Goal: Transaction & Acquisition: Purchase product/service

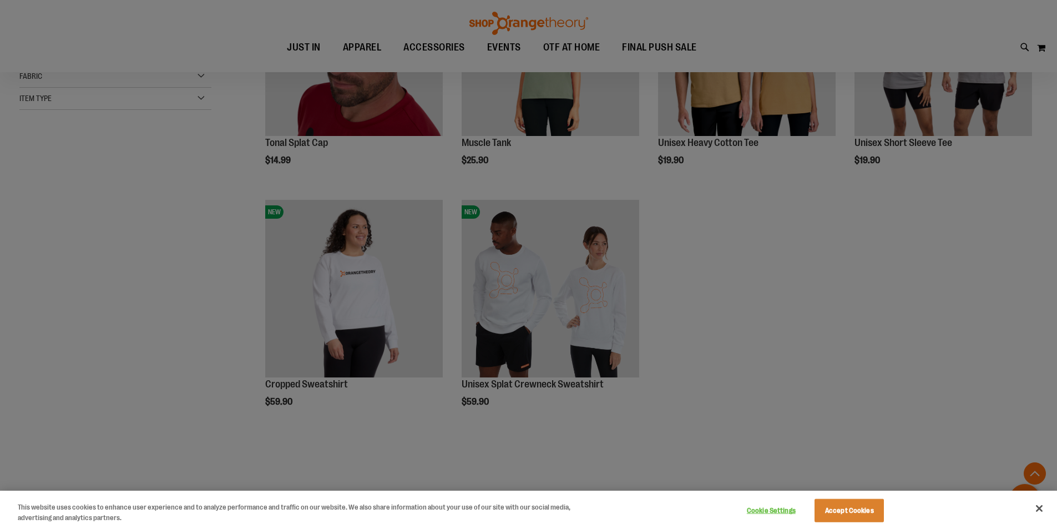
scroll to position [277, 0]
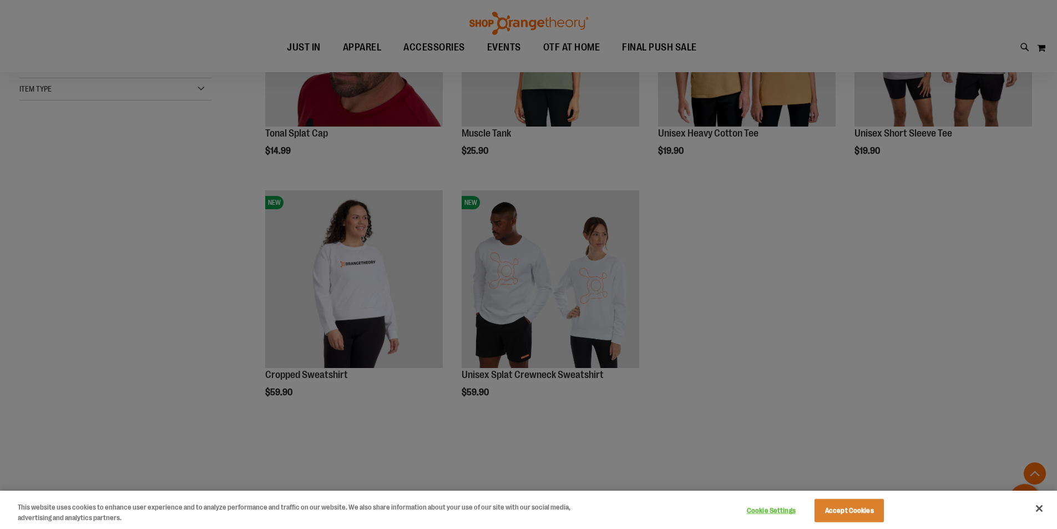
type input "**********"
click at [1043, 507] on button "Close" at bounding box center [1039, 508] width 24 height 24
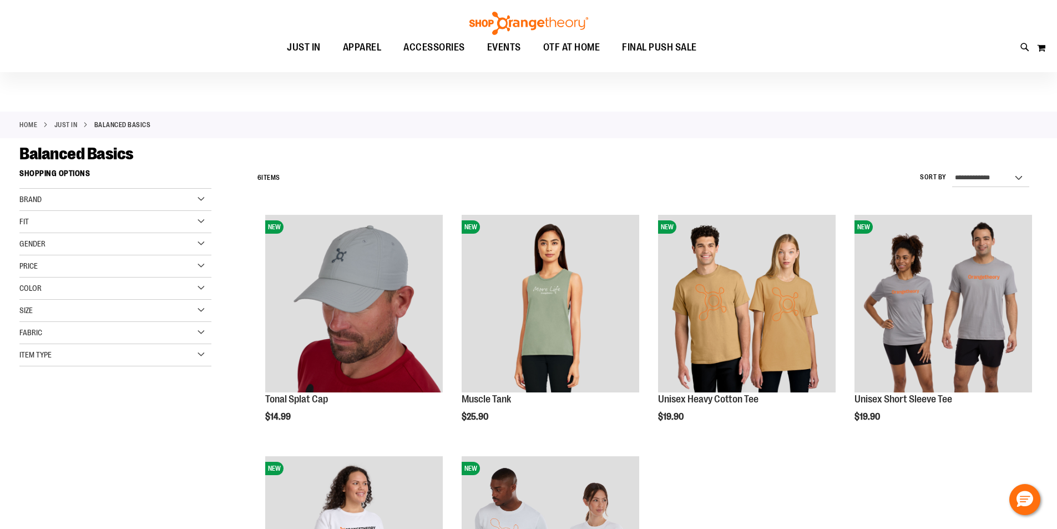
scroll to position [0, 0]
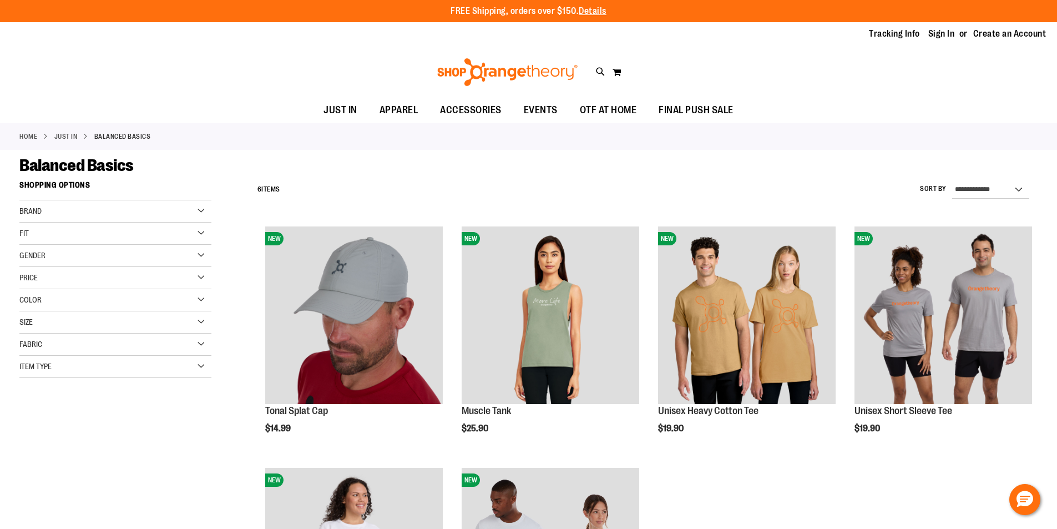
click at [190, 208] on div "Brand" at bounding box center [115, 211] width 192 height 22
click at [68, 132] on link "JUST IN" at bounding box center [65, 137] width 23 height 10
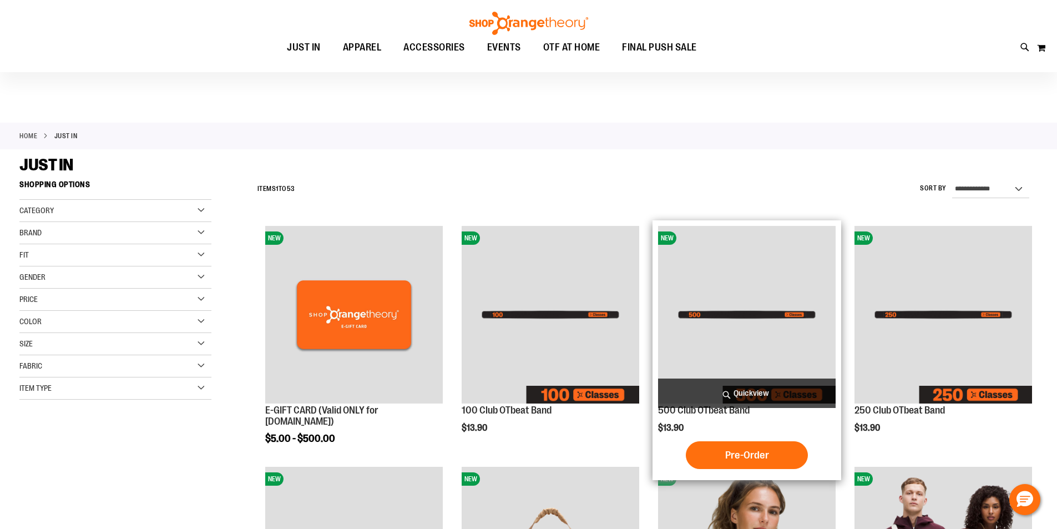
scroll to position [388, 0]
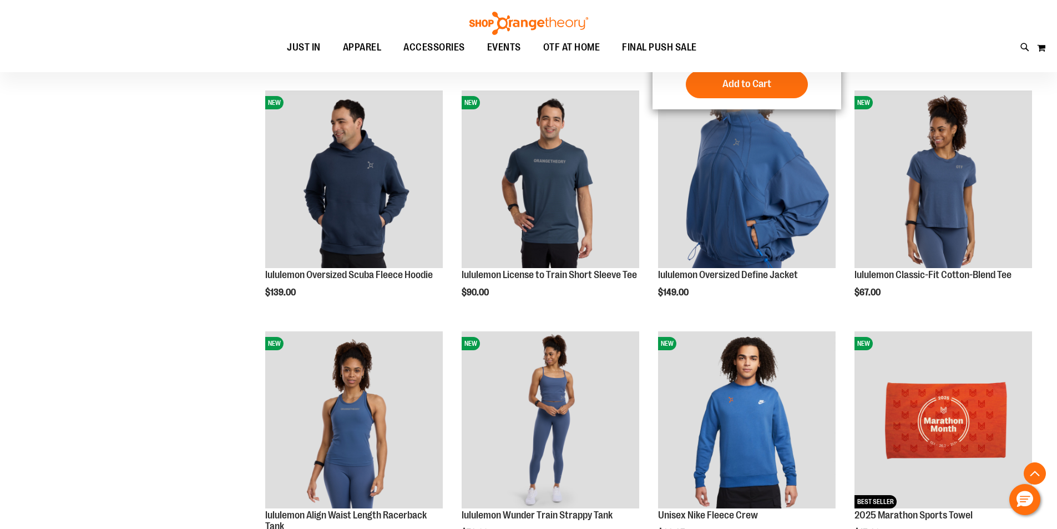
scroll to position [1110, 0]
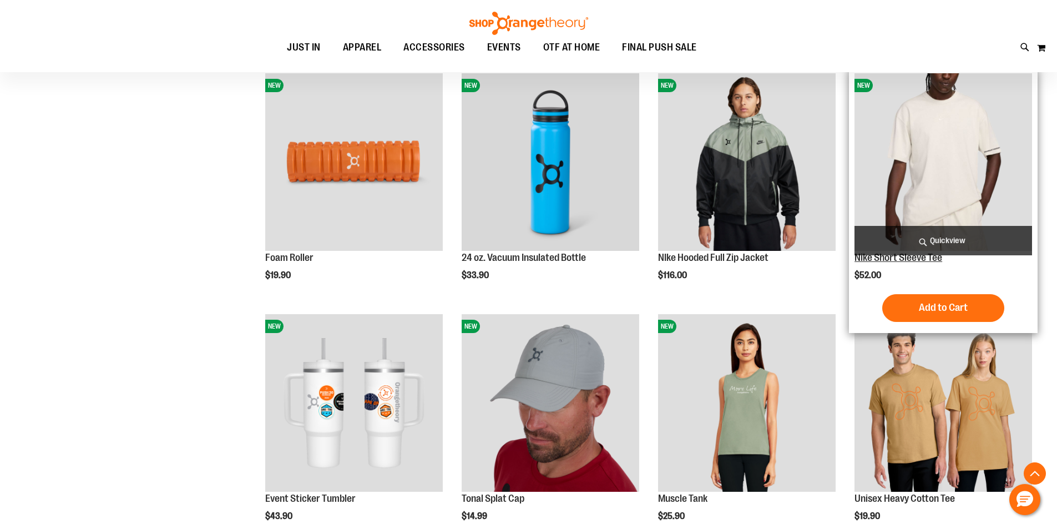
scroll to position [1665, 0]
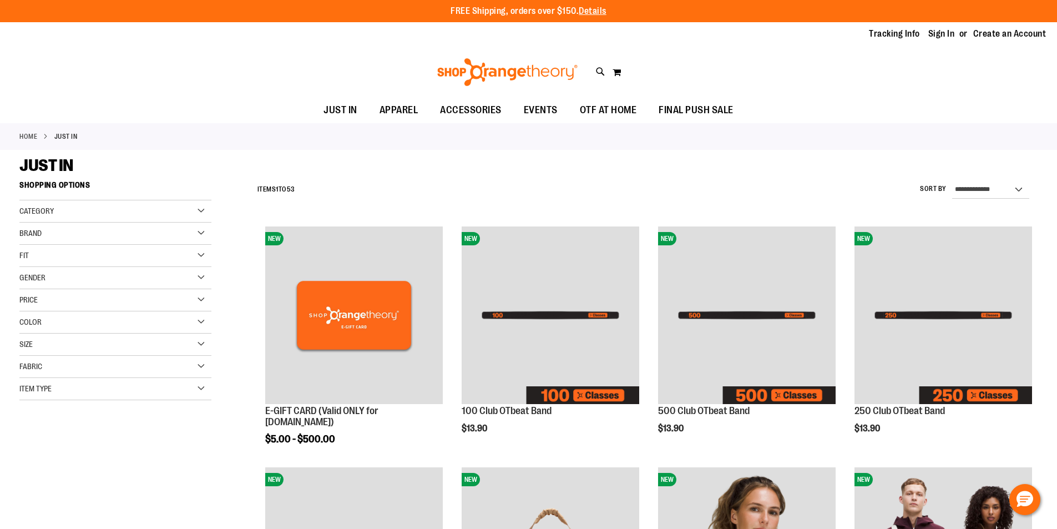
type input "**********"
click at [201, 233] on div "Brand" at bounding box center [115, 234] width 192 height 22
click at [33, 256] on link "Nike" at bounding box center [109, 256] width 184 height 12
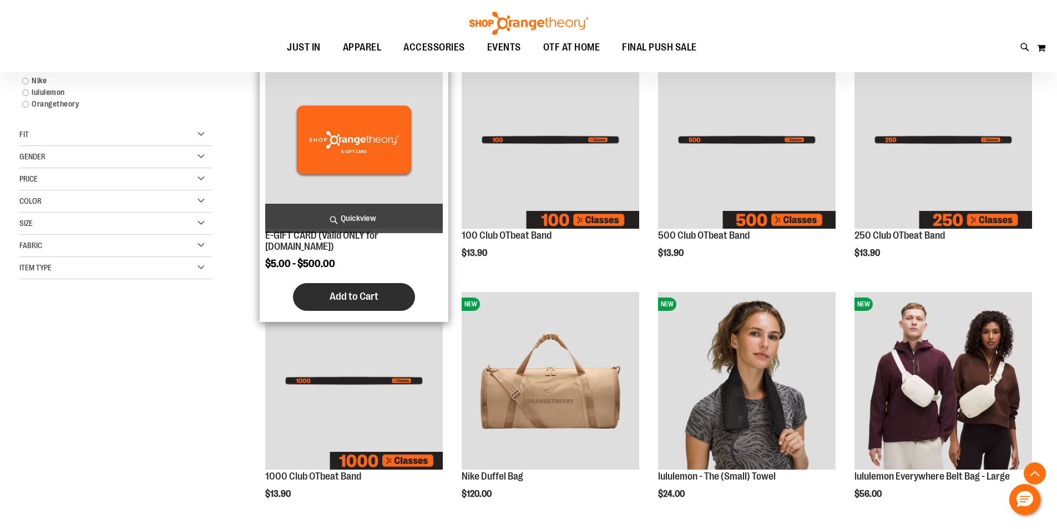
scroll to position [175, 0]
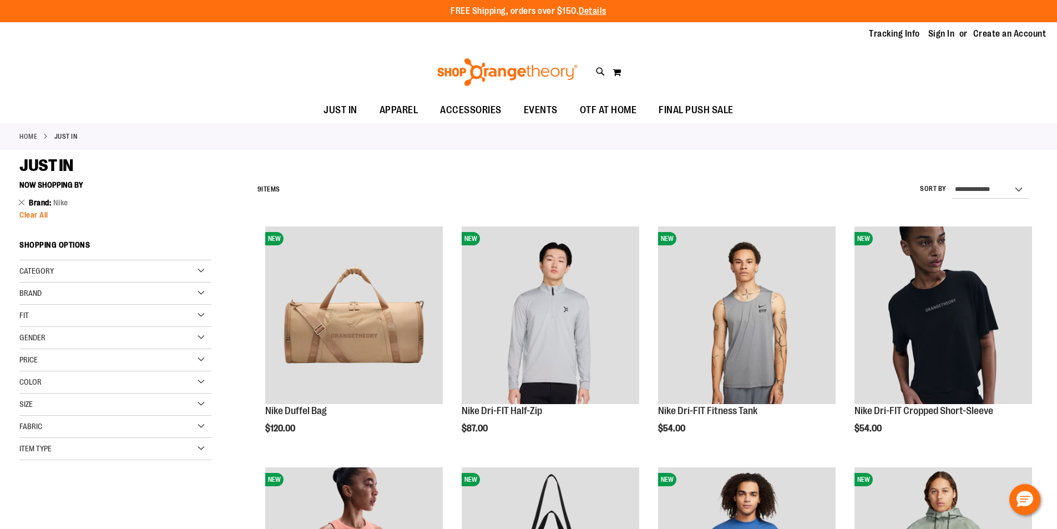
click at [33, 214] on span "Clear All" at bounding box center [33, 214] width 29 height 9
click at [22, 200] on link "Remove This Item" at bounding box center [21, 201] width 7 height 11
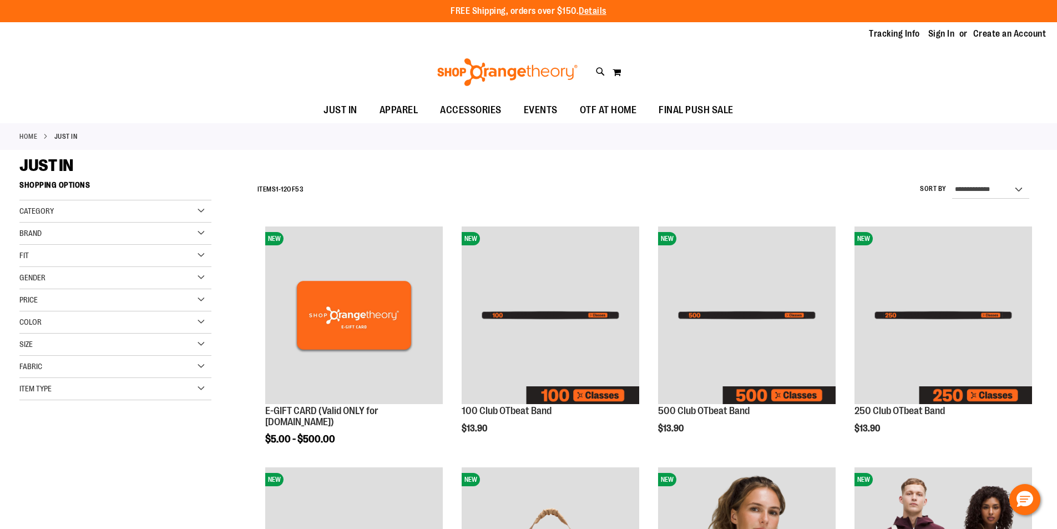
click at [199, 233] on div "Brand" at bounding box center [115, 234] width 192 height 22
click at [70, 265] on link "lululemon" at bounding box center [109, 268] width 184 height 12
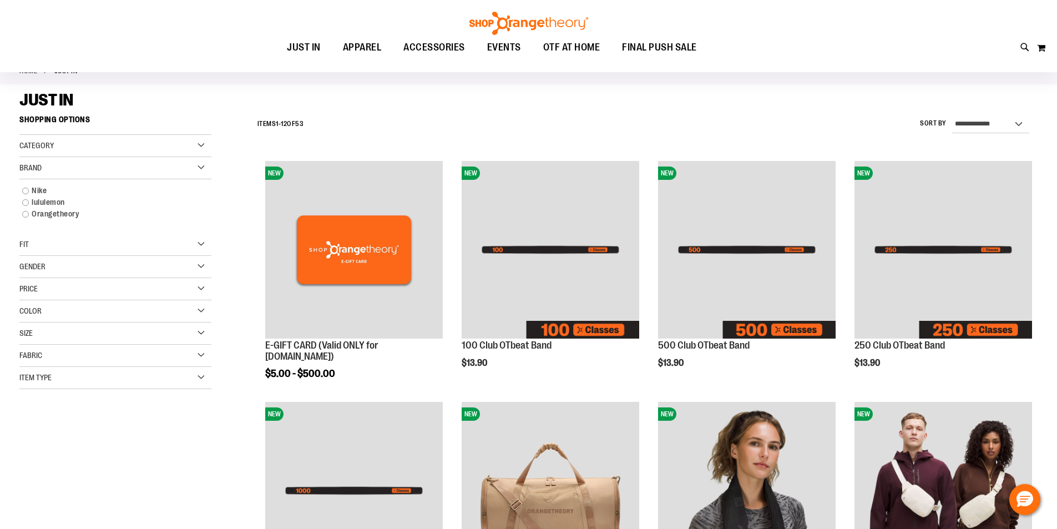
scroll to position [64, 0]
click at [26, 201] on link "lululemon" at bounding box center [109, 203] width 184 height 12
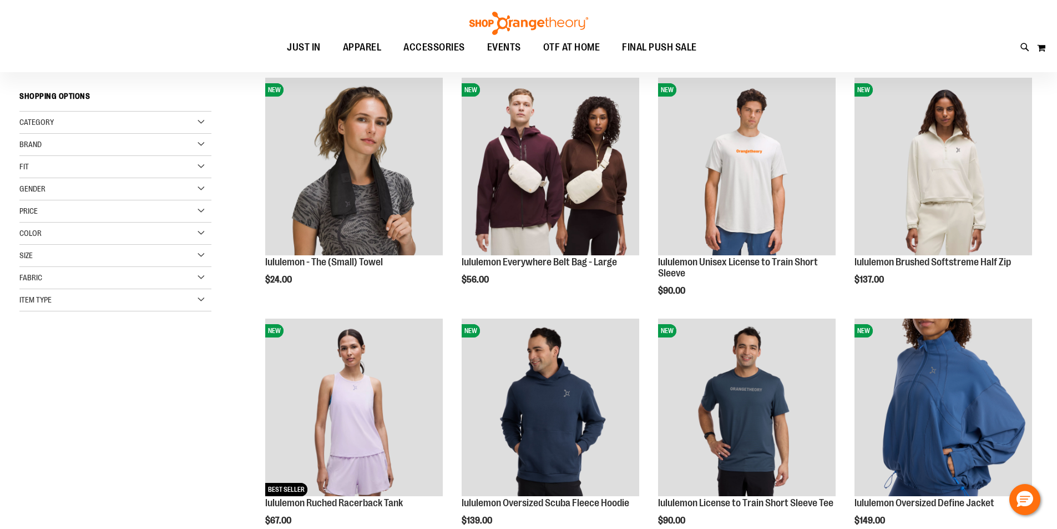
scroll to position [103, 0]
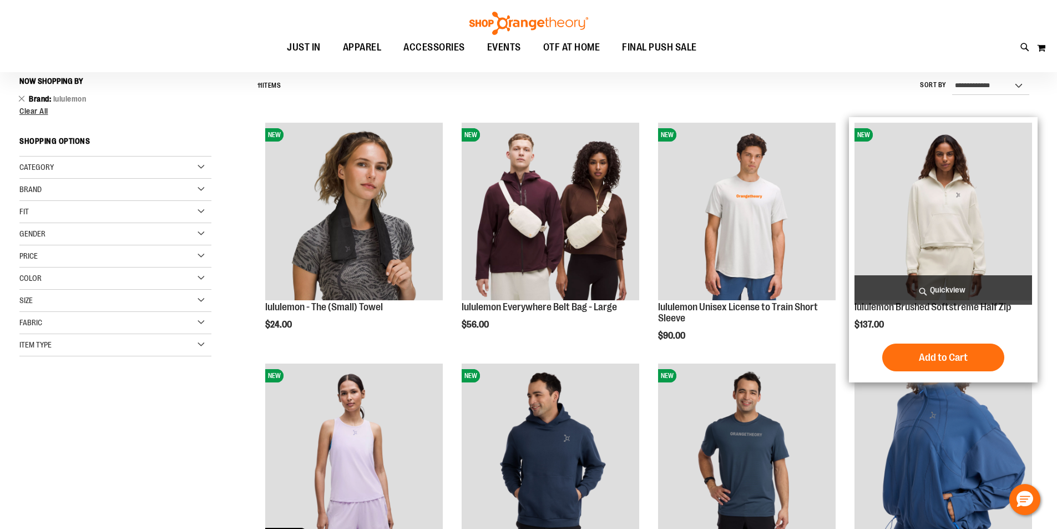
click at [939, 245] on img "product" at bounding box center [944, 212] width 178 height 178
